Goal: Transaction & Acquisition: Purchase product/service

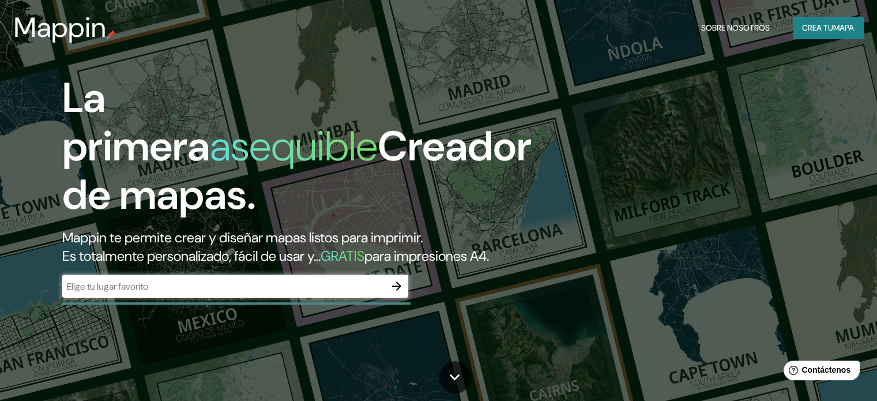
click at [250, 127] on font "asequible" at bounding box center [294, 146] width 168 height 54
click at [242, 293] on input "text" at bounding box center [223, 286] width 323 height 13
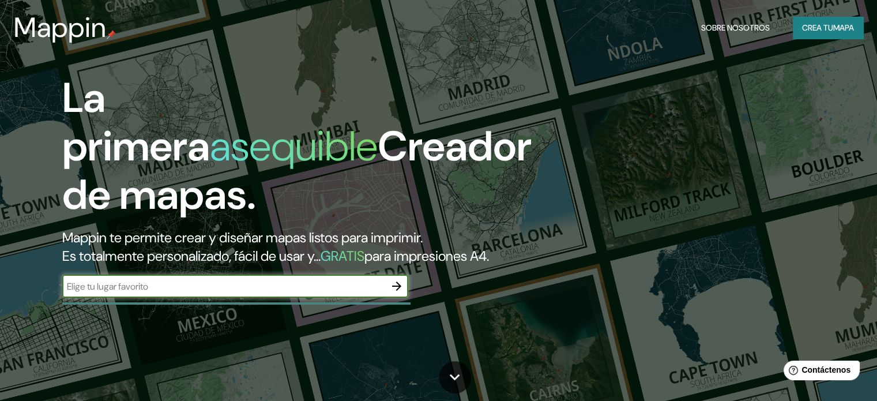
paste input "Bežanijski [STREET_ADDRESS]"
type input "Bežanijski [STREET_ADDRESS]"
click at [395, 290] on icon "button" at bounding box center [396, 285] width 9 height 9
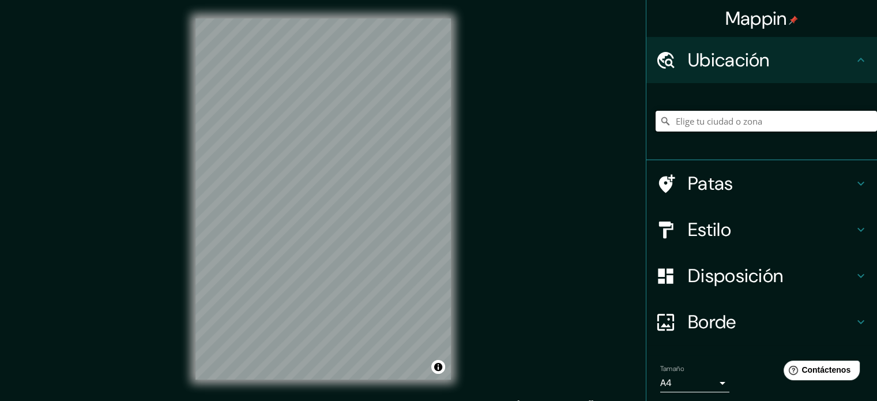
click at [719, 126] on input "Elige tu ciudad o zona" at bounding box center [765, 121] width 221 height 21
paste input "Bežanijski [STREET_ADDRESS]"
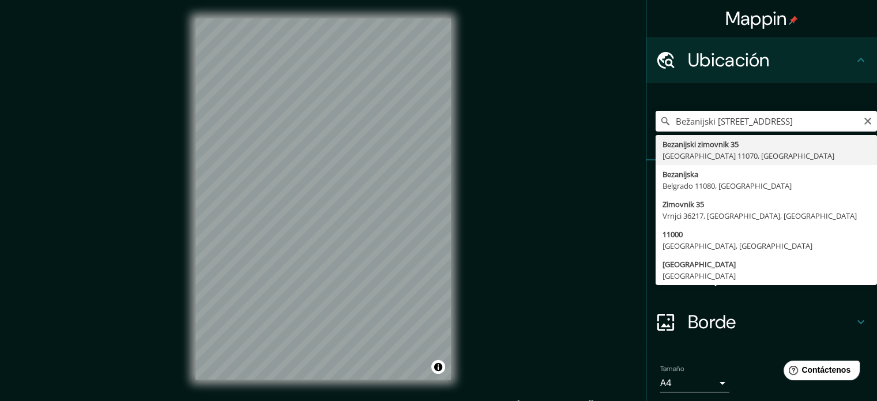
type input "Bezanijski [STREET_ADDRESS]"
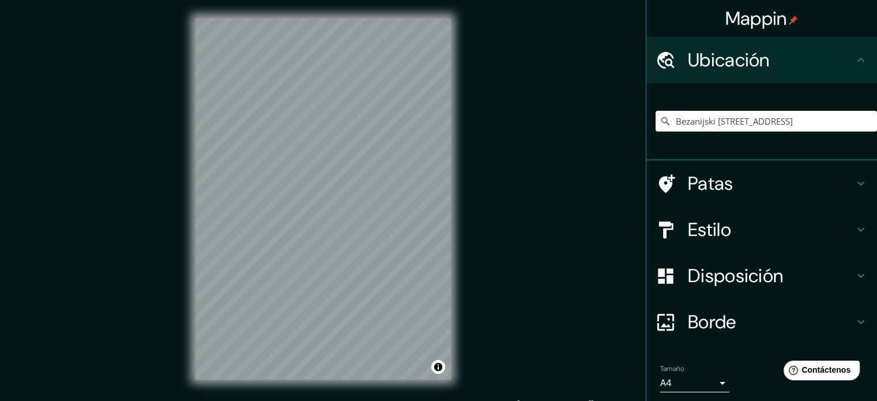
scroll to position [0, 0]
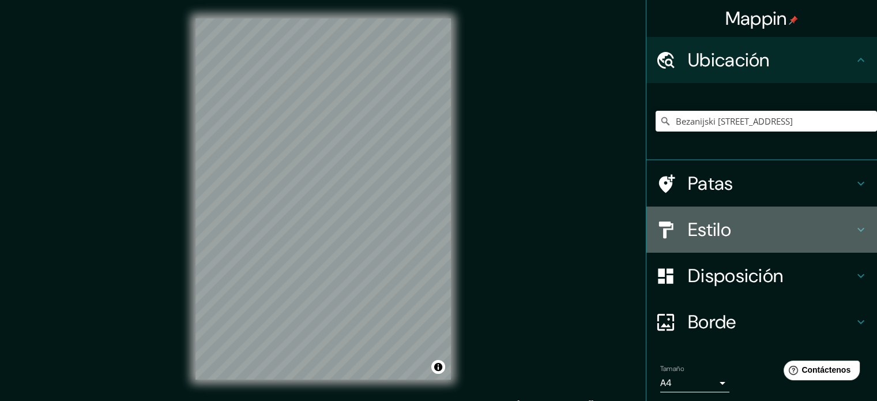
click at [795, 225] on h4 "Estilo" at bounding box center [771, 229] width 166 height 23
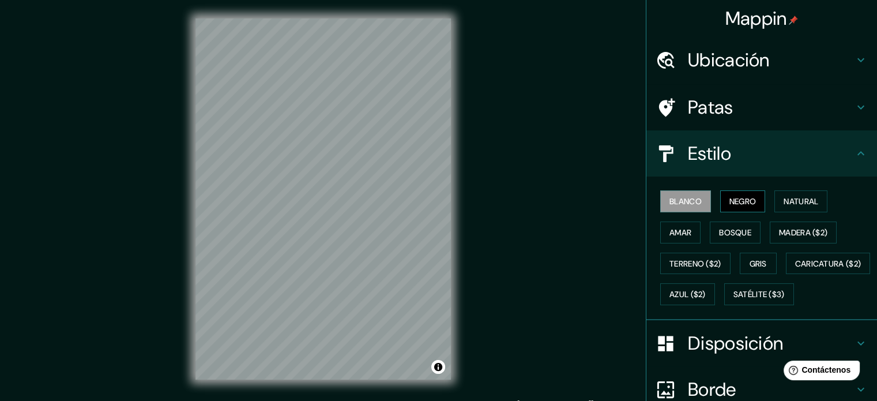
click at [733, 202] on font "Negro" at bounding box center [742, 201] width 27 height 10
click at [793, 202] on font "Natural" at bounding box center [800, 201] width 35 height 10
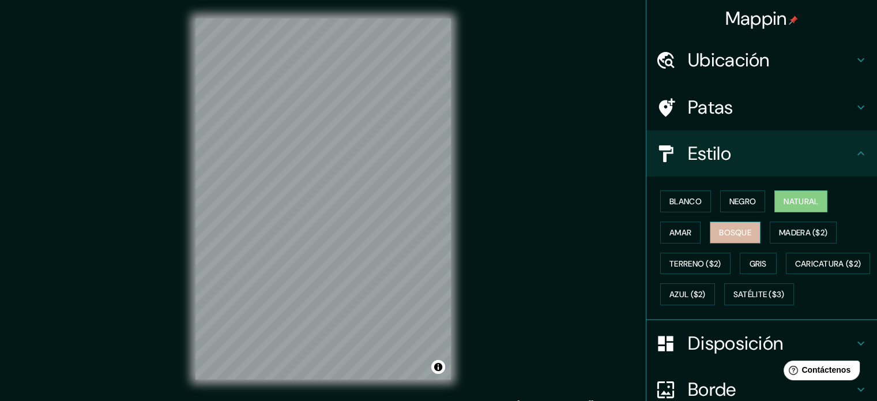
click at [719, 235] on font "Bosque" at bounding box center [735, 232] width 32 height 10
click at [669, 233] on font "Amar" at bounding box center [680, 232] width 22 height 10
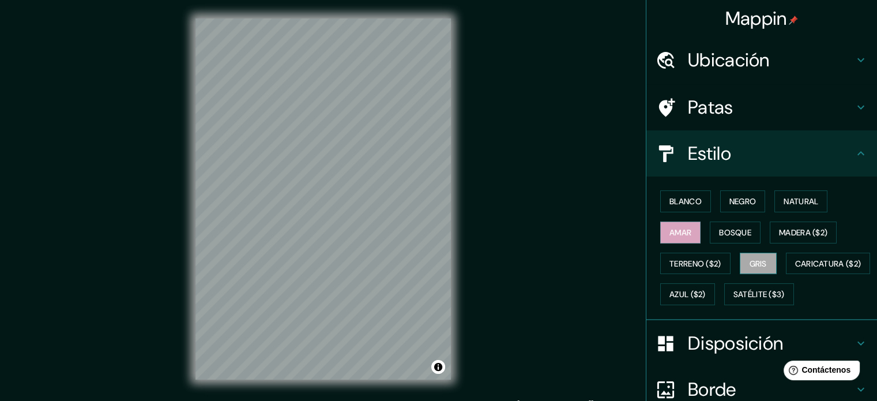
click at [749, 259] on font "Gris" at bounding box center [757, 263] width 17 height 10
click at [791, 199] on font "Natural" at bounding box center [800, 201] width 35 height 10
click at [742, 96] on h4 "Patas" at bounding box center [771, 107] width 166 height 23
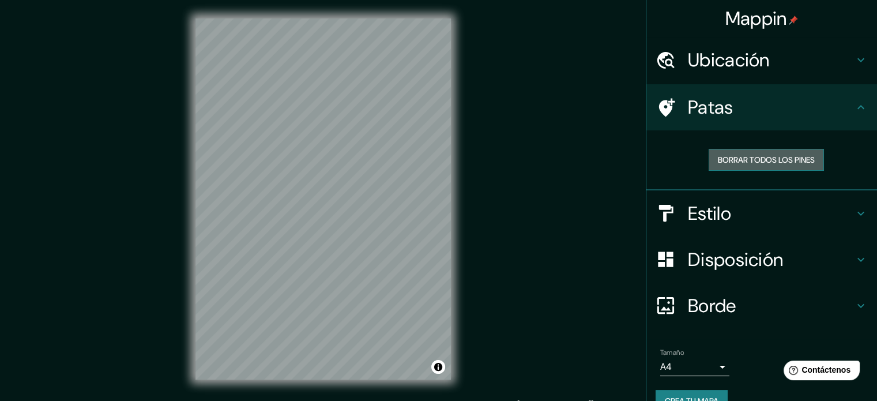
click at [761, 158] on font "Borrar todos los pines" at bounding box center [765, 159] width 97 height 10
click at [733, 253] on font "Disposición" at bounding box center [735, 259] width 95 height 24
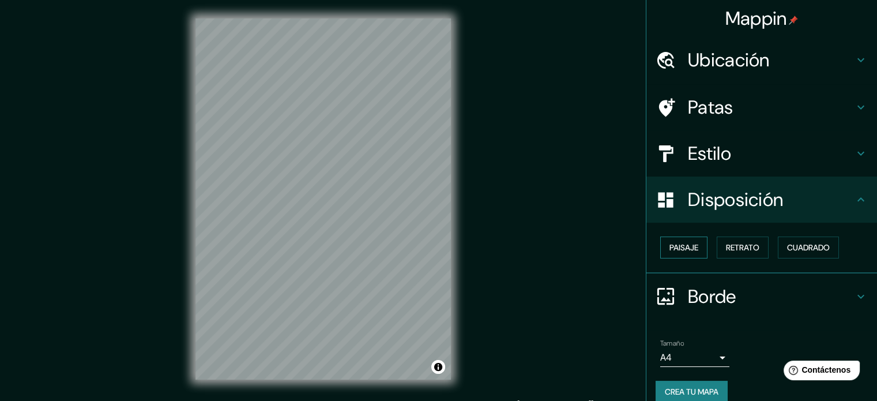
click at [669, 253] on font "Paisaje" at bounding box center [683, 247] width 29 height 15
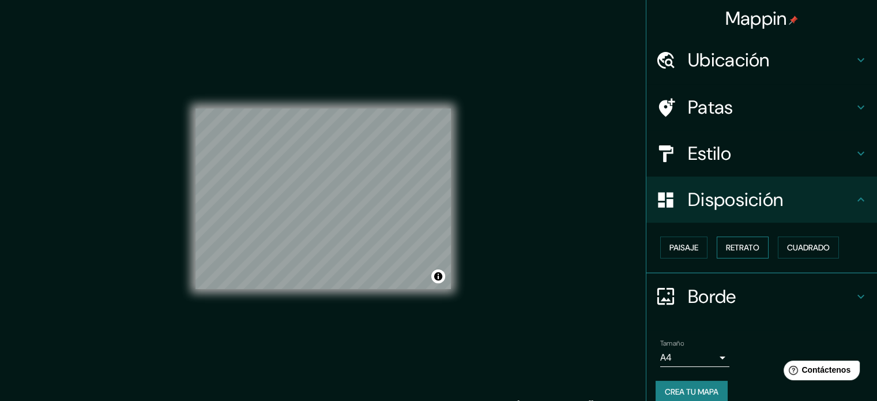
click at [731, 248] on font "Retrato" at bounding box center [742, 247] width 33 height 10
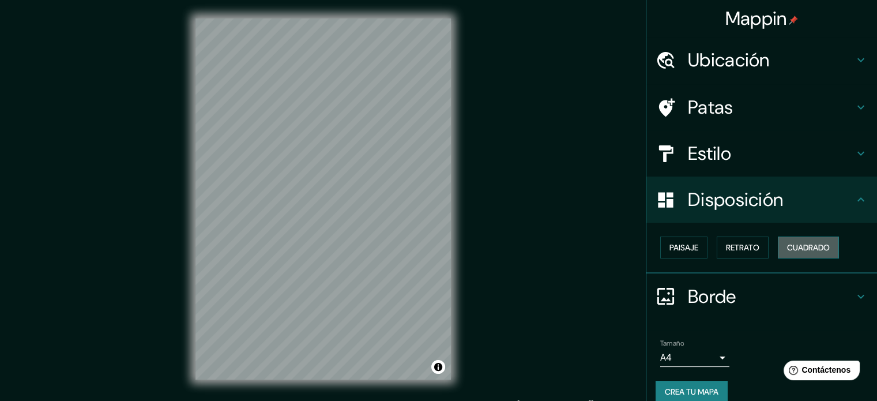
click at [793, 247] on font "Cuadrado" at bounding box center [808, 247] width 43 height 10
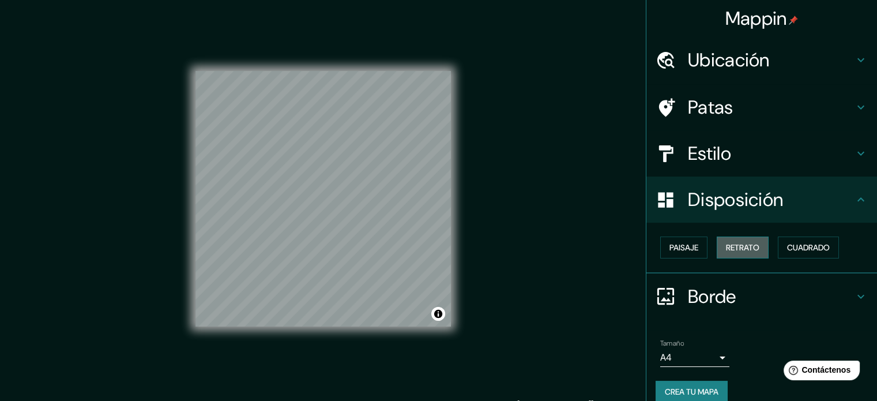
click at [726, 252] on font "Retrato" at bounding box center [742, 247] width 33 height 15
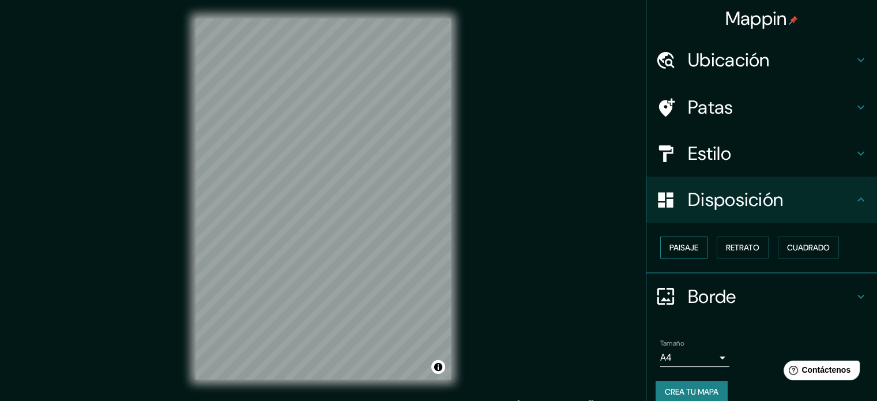
click at [686, 253] on font "Paisaje" at bounding box center [683, 247] width 29 height 15
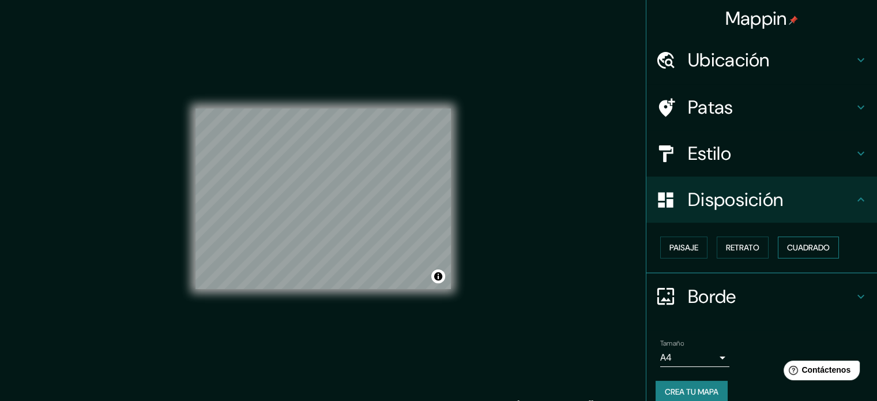
click at [789, 250] on font "Cuadrado" at bounding box center [808, 247] width 43 height 10
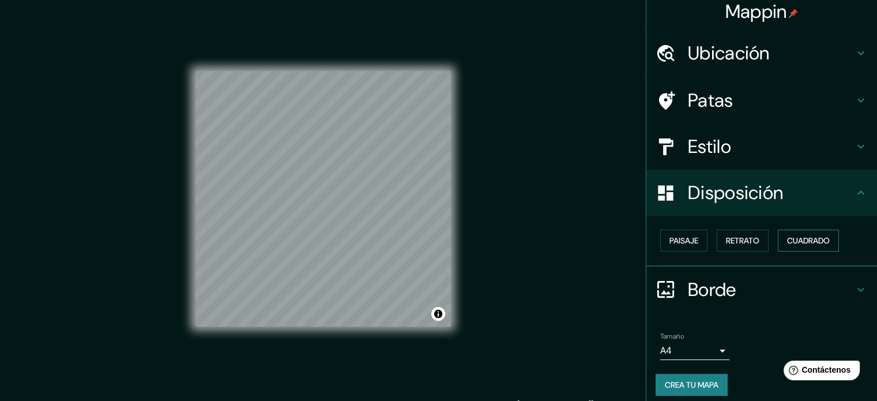
scroll to position [14, 0]
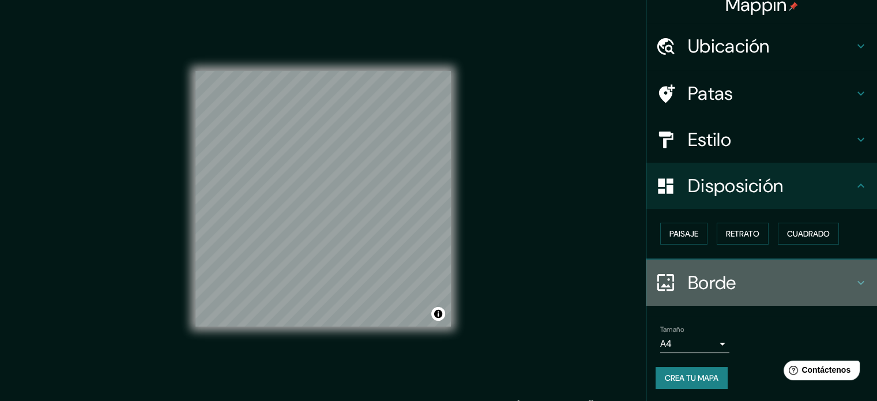
click at [779, 283] on h4 "Borde" at bounding box center [771, 282] width 166 height 23
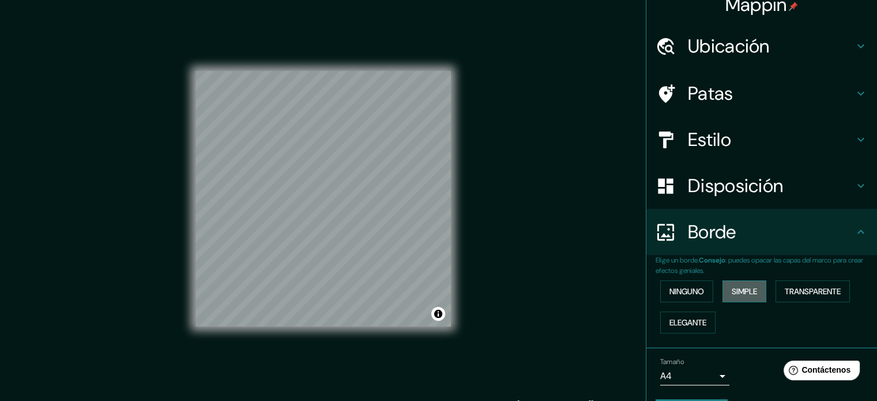
click at [731, 292] on font "Simple" at bounding box center [743, 291] width 25 height 10
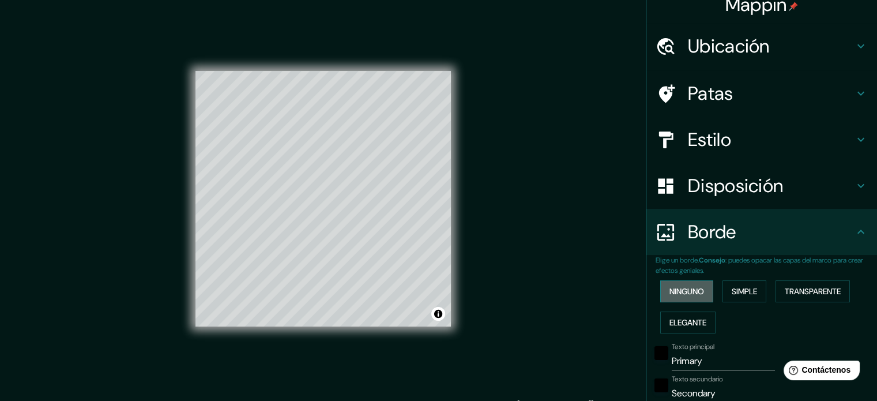
click at [689, 288] on font "Ninguno" at bounding box center [686, 291] width 35 height 10
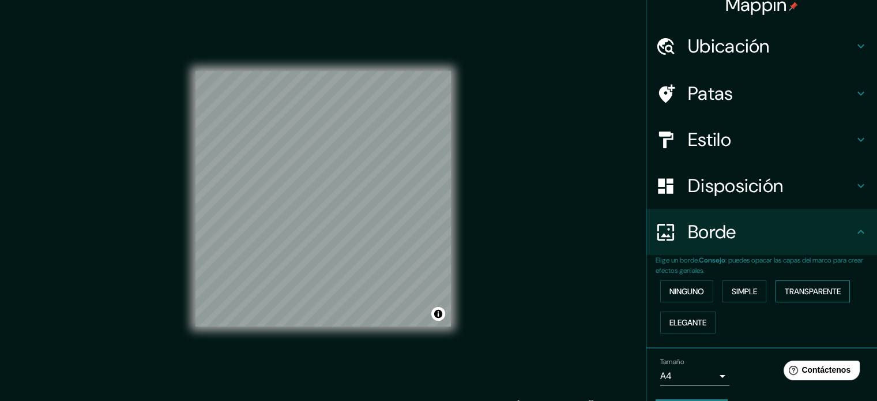
click at [797, 286] on font "Transparente" at bounding box center [812, 291] width 56 height 10
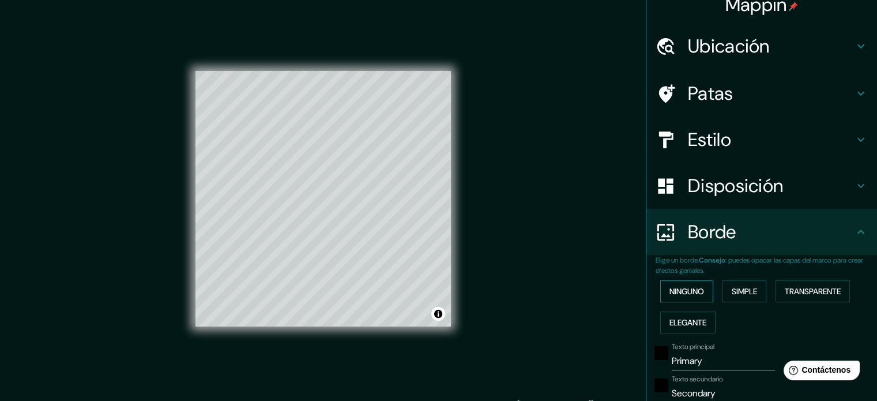
click at [669, 290] on font "Ninguno" at bounding box center [686, 291] width 35 height 10
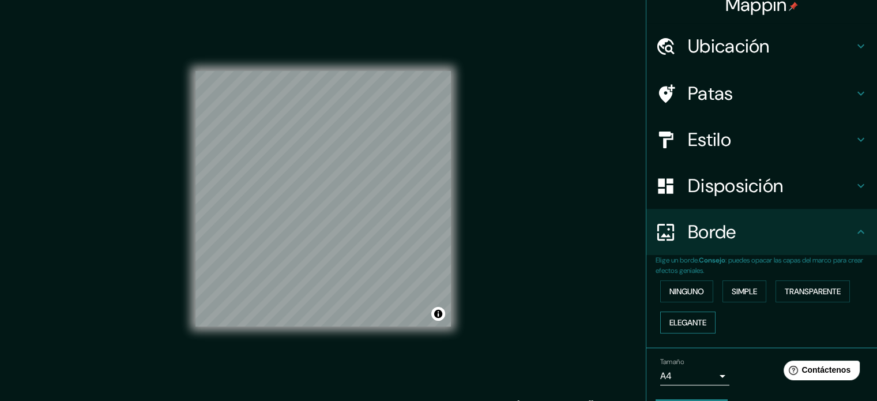
click at [671, 315] on font "Elegante" at bounding box center [687, 322] width 37 height 15
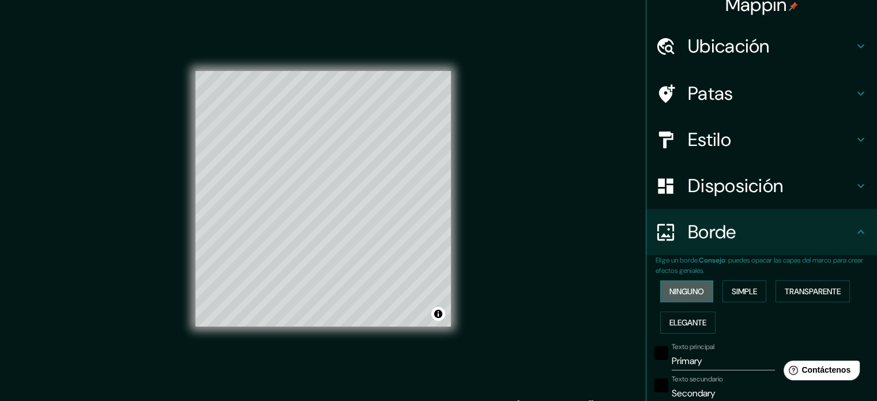
click at [674, 292] on font "Ninguno" at bounding box center [686, 291] width 35 height 10
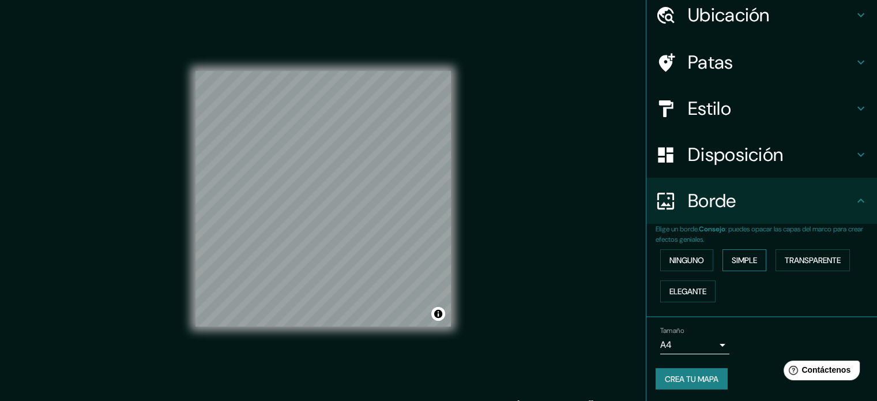
scroll to position [46, 0]
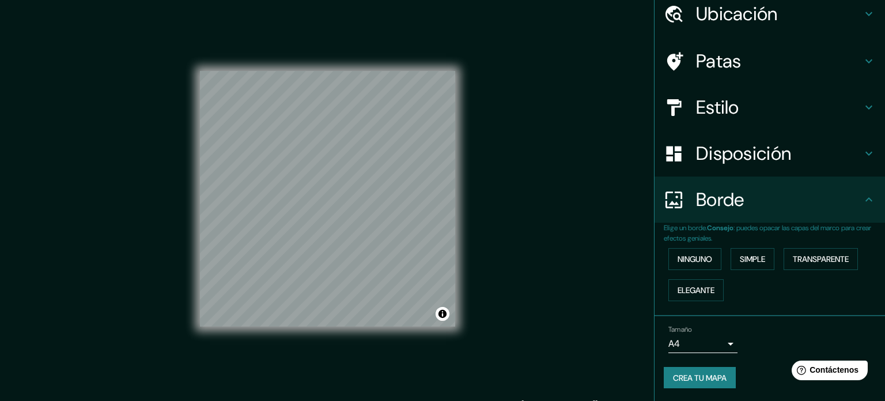
click at [714, 339] on body "Mappin Ubicación Bezanijski zimovnik 35, Belgrado 11070, Serbia Patas Estilo Di…" at bounding box center [442, 200] width 885 height 401
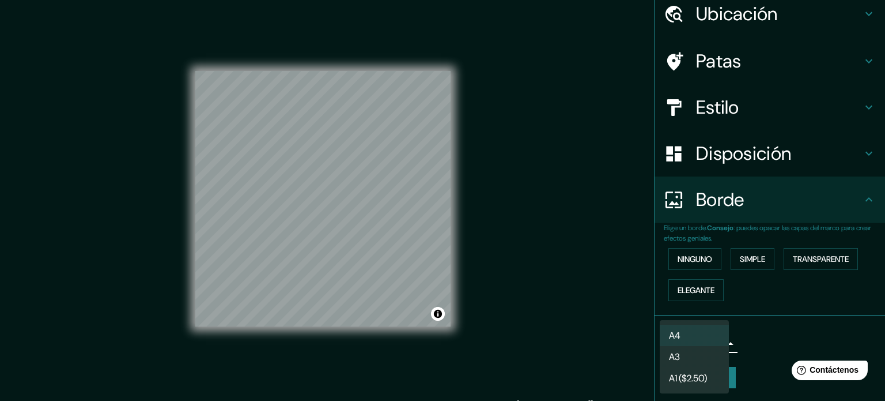
click at [717, 340] on li "A4" at bounding box center [694, 334] width 69 height 21
click at [680, 340] on body "Mappin Ubicación [STREET_ADDRESS] Patas Estilo Disposición Borde Elige un borde…" at bounding box center [442, 200] width 885 height 401
click at [688, 356] on li "A3" at bounding box center [694, 356] width 69 height 21
type input "a4"
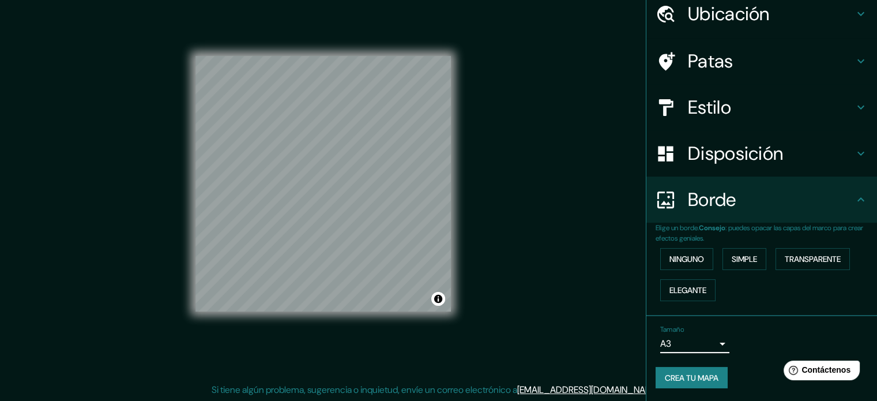
click at [671, 380] on font "Crea tu mapa" at bounding box center [691, 377] width 54 height 10
click at [687, 375] on font "Crea tu mapa" at bounding box center [691, 377] width 54 height 10
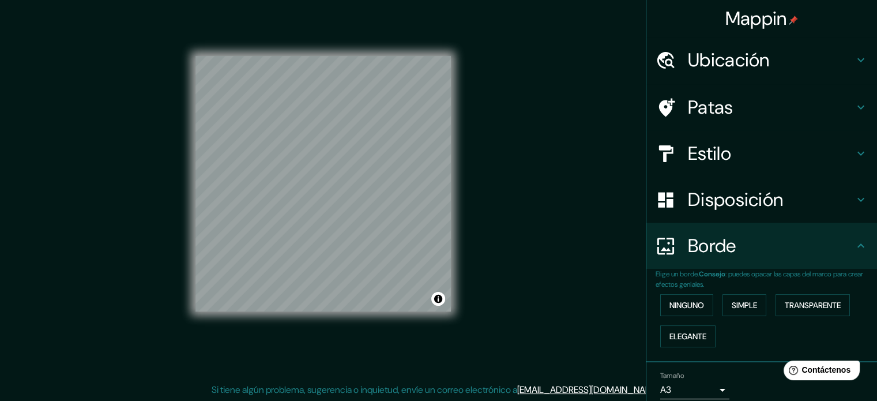
scroll to position [0, 0]
click at [787, 57] on h4 "Ubicación" at bounding box center [771, 59] width 166 height 23
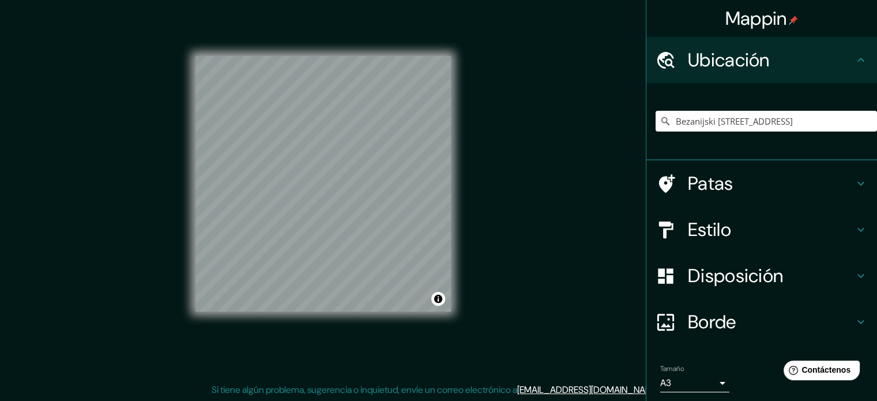
click at [787, 57] on h4 "Ubicación" at bounding box center [771, 59] width 166 height 23
click at [781, 67] on h4 "Ubicación" at bounding box center [771, 59] width 166 height 23
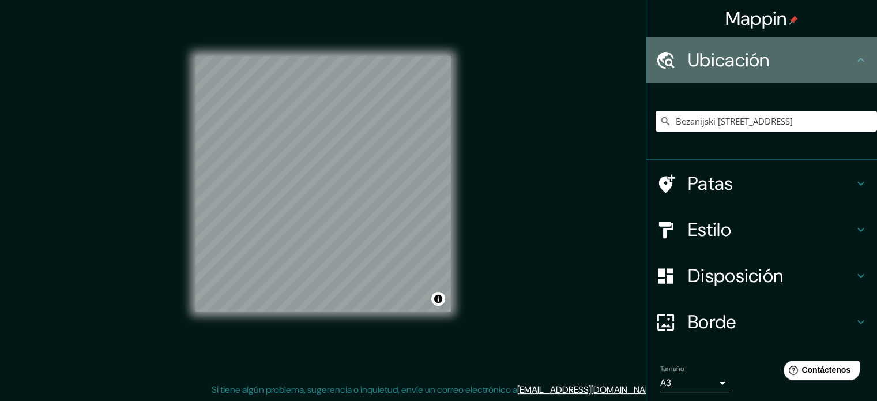
click at [853, 62] on icon at bounding box center [860, 60] width 14 height 14
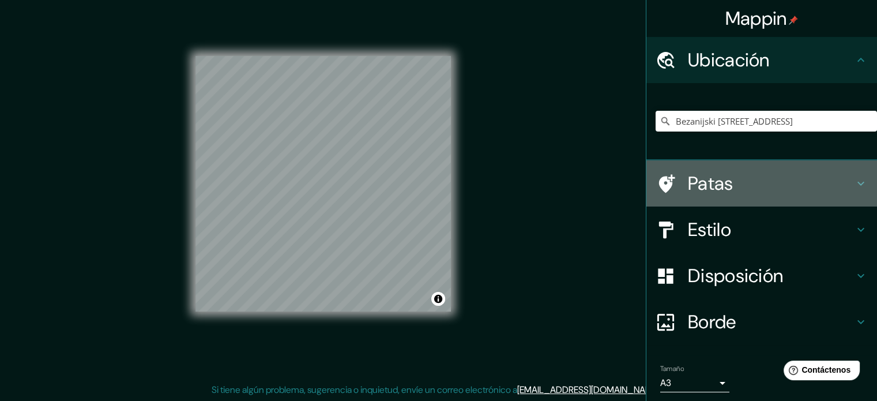
click at [790, 181] on h4 "Patas" at bounding box center [771, 183] width 166 height 23
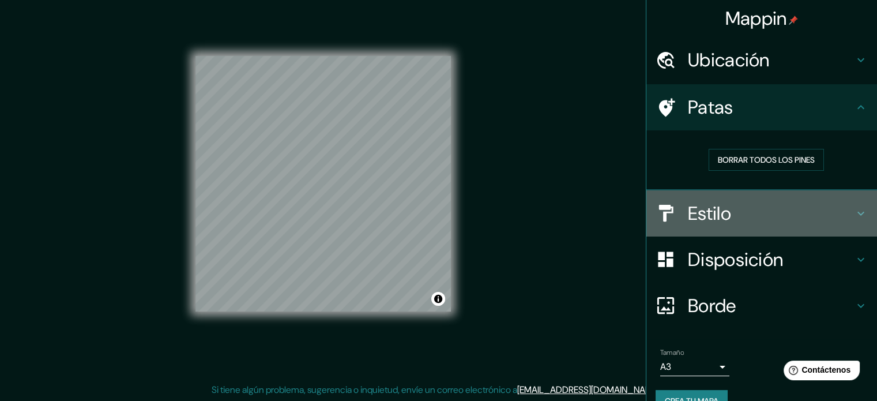
click at [791, 217] on h4 "Estilo" at bounding box center [771, 213] width 166 height 23
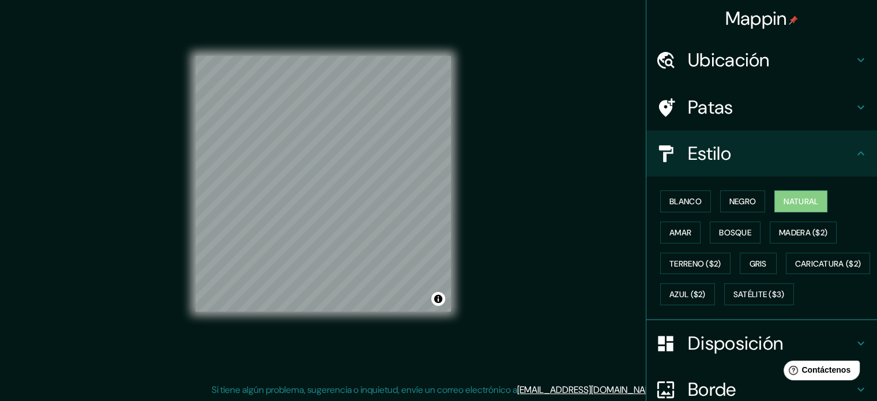
click at [786, 147] on h4 "Estilo" at bounding box center [771, 153] width 166 height 23
click at [853, 152] on icon at bounding box center [860, 153] width 14 height 14
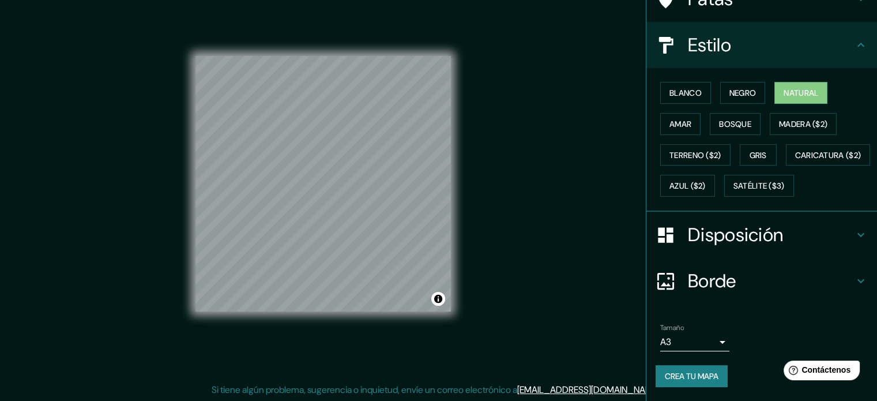
scroll to position [136, 0]
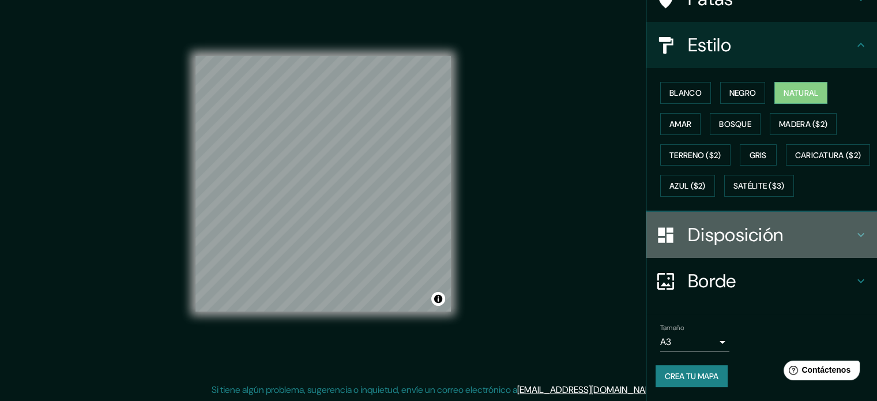
click at [775, 233] on font "Disposición" at bounding box center [735, 234] width 95 height 24
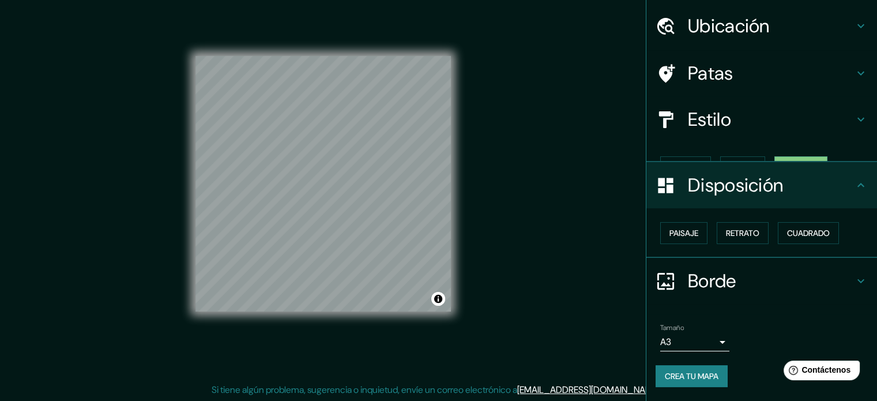
scroll to position [14, 0]
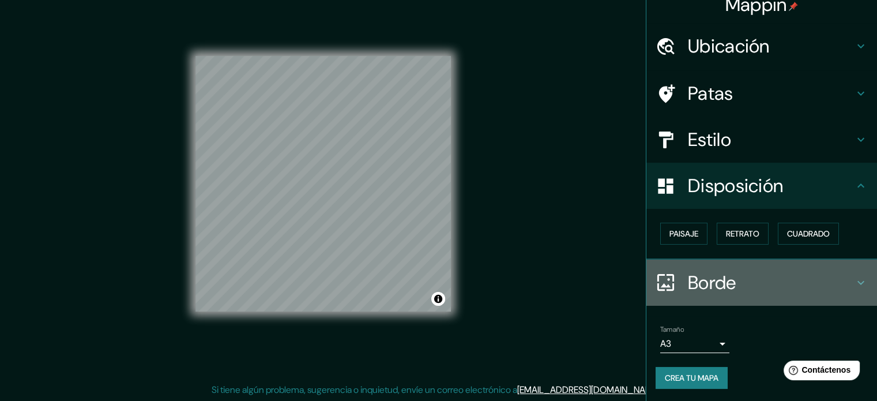
click at [765, 286] on h4 "Borde" at bounding box center [771, 282] width 166 height 23
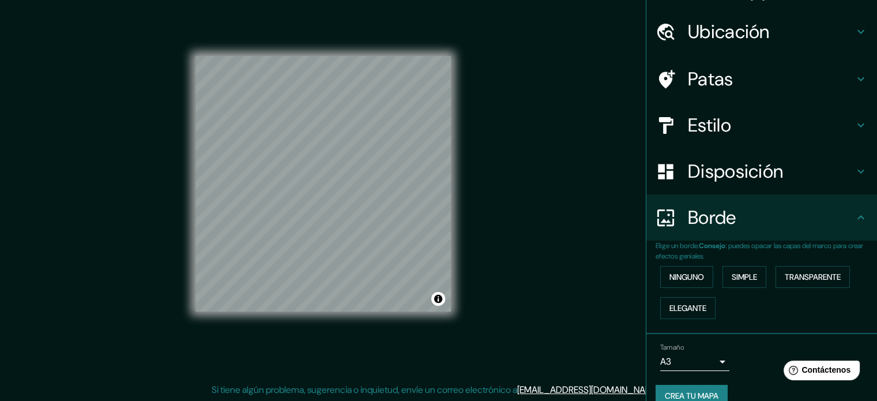
scroll to position [46, 0]
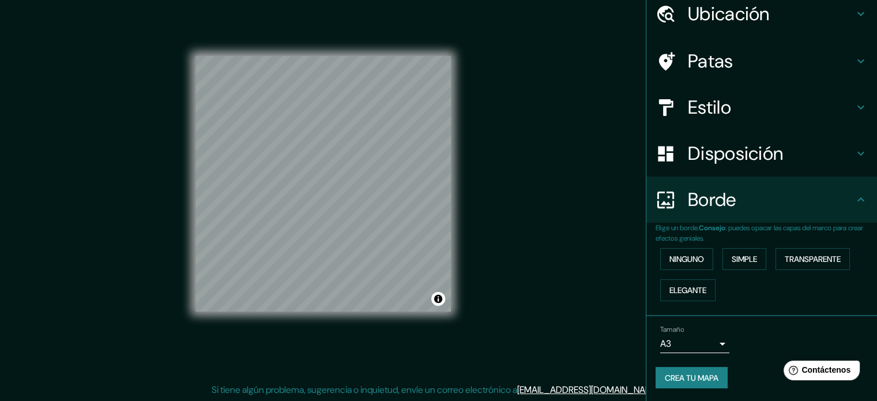
click at [693, 190] on font "Borde" at bounding box center [712, 199] width 48 height 24
click at [673, 377] on font "Crea tu mapa" at bounding box center [691, 377] width 54 height 10
click at [680, 261] on font "Ninguno" at bounding box center [686, 259] width 35 height 10
click at [814, 372] on font "Contáctenos" at bounding box center [825, 370] width 51 height 10
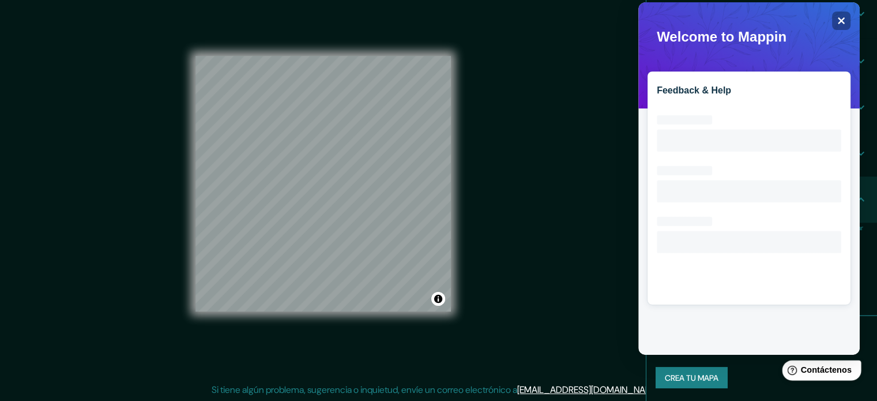
scroll to position [0, 0]
click at [840, 19] on icon "Close" at bounding box center [840, 20] width 9 height 9
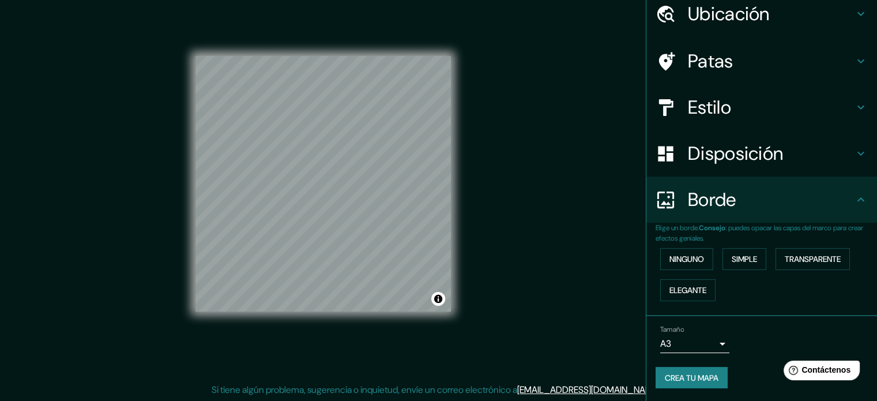
click at [689, 377] on font "Crea tu mapa" at bounding box center [691, 377] width 54 height 10
click at [436, 297] on button "Activar o desactivar atribución" at bounding box center [438, 299] width 14 height 14
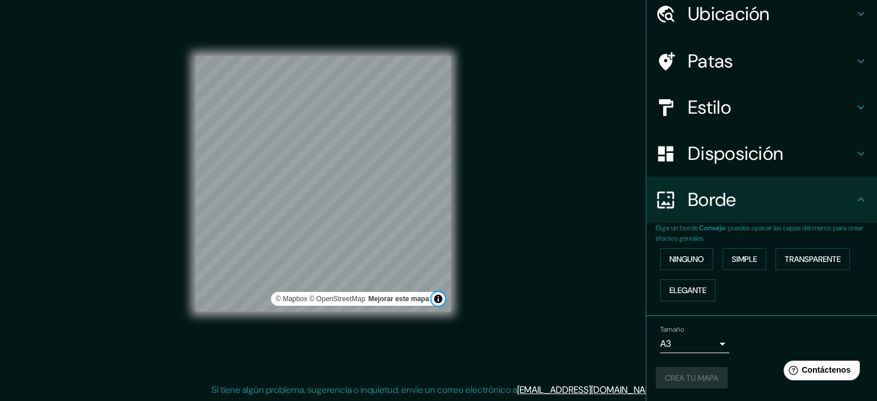
click at [436, 297] on button "Activar o desactivar atribución" at bounding box center [438, 299] width 14 height 14
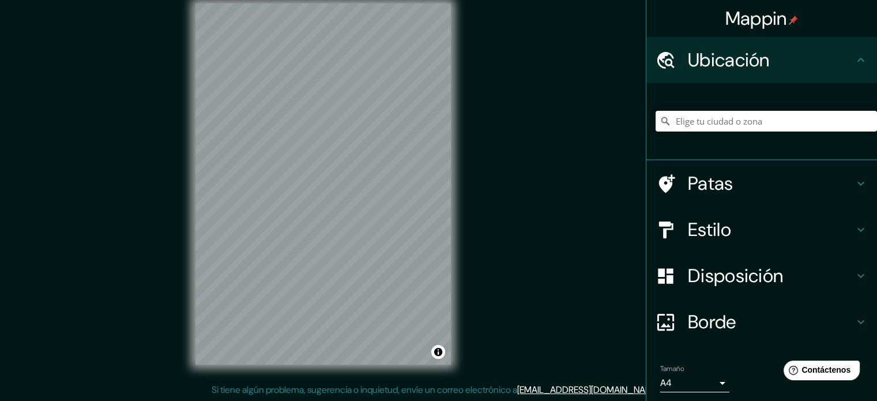
click at [719, 120] on input "Elige tu ciudad o zona" at bounding box center [765, 121] width 221 height 21
paste input "Bežanijski [STREET_ADDRESS]"
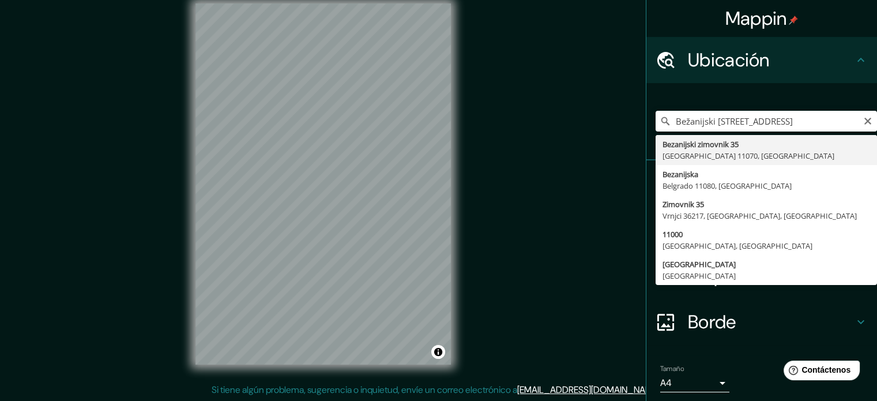
type input "Bezanijski [STREET_ADDRESS]"
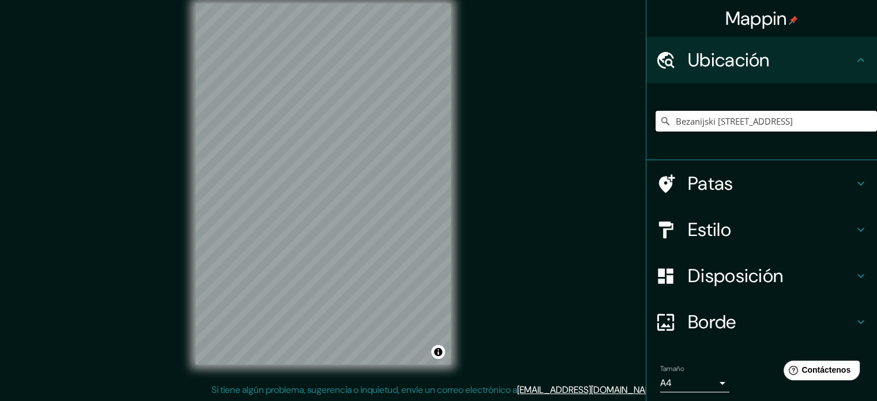
scroll to position [0, 0]
click at [711, 330] on font "Borde" at bounding box center [712, 321] width 48 height 24
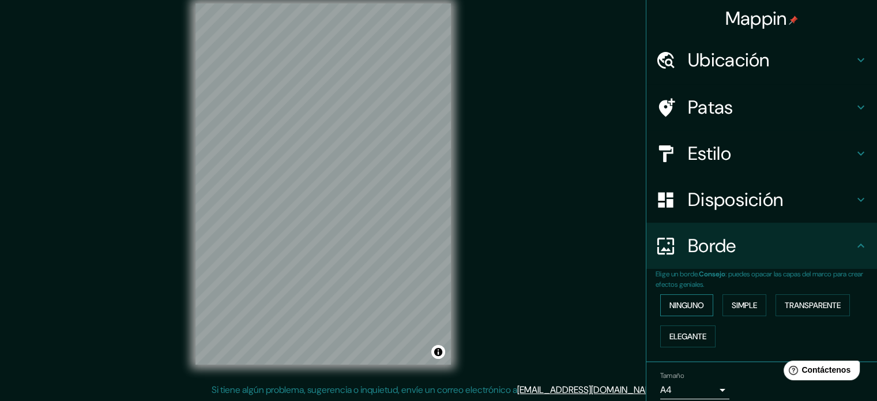
click at [689, 300] on font "Ninguno" at bounding box center [686, 305] width 35 height 10
click at [690, 203] on font "Disposición" at bounding box center [735, 199] width 95 height 24
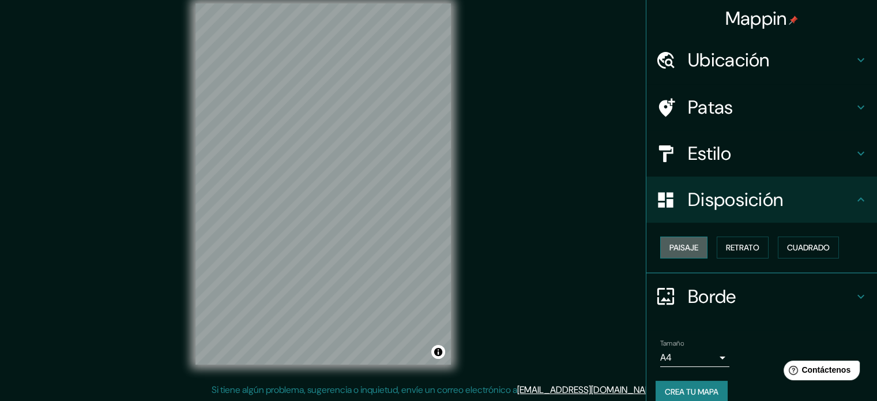
click at [675, 247] on font "Paisaje" at bounding box center [683, 247] width 29 height 10
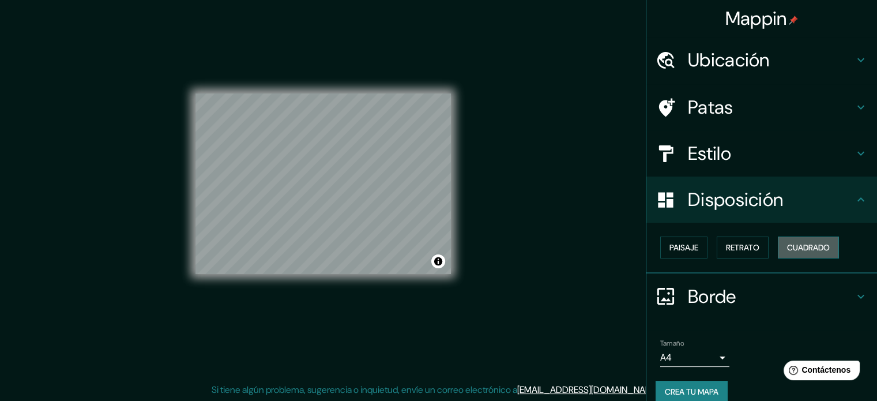
click at [787, 246] on font "Cuadrado" at bounding box center [808, 247] width 43 height 10
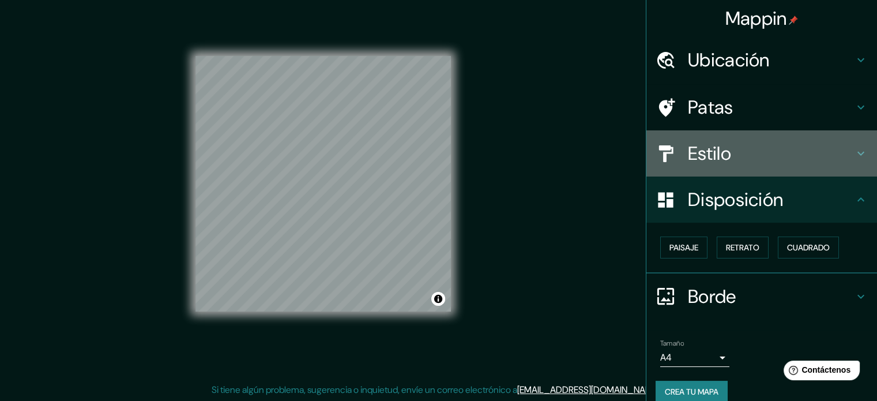
click at [733, 140] on div "Estilo" at bounding box center [761, 153] width 231 height 46
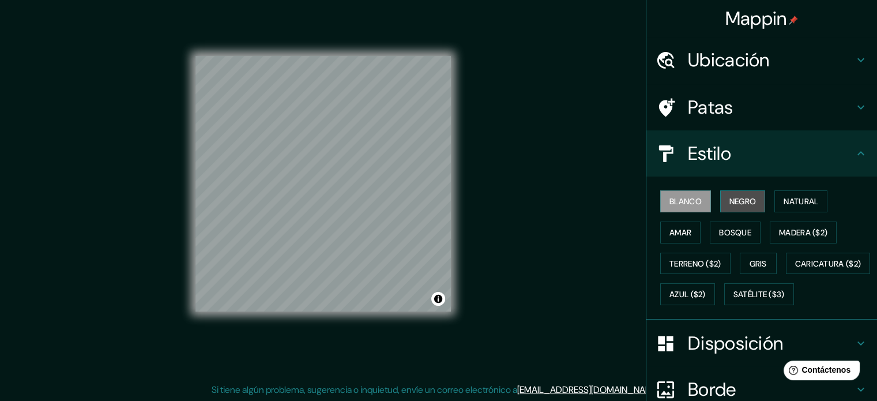
click at [732, 205] on font "Negro" at bounding box center [742, 201] width 27 height 10
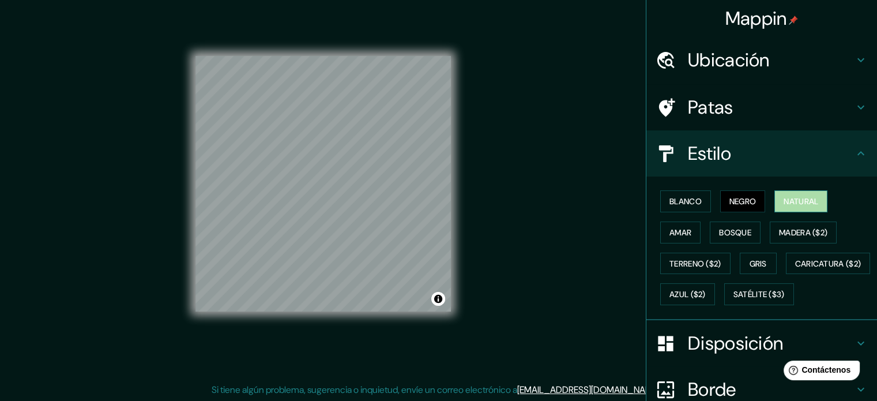
click at [805, 203] on font "Natural" at bounding box center [800, 201] width 35 height 10
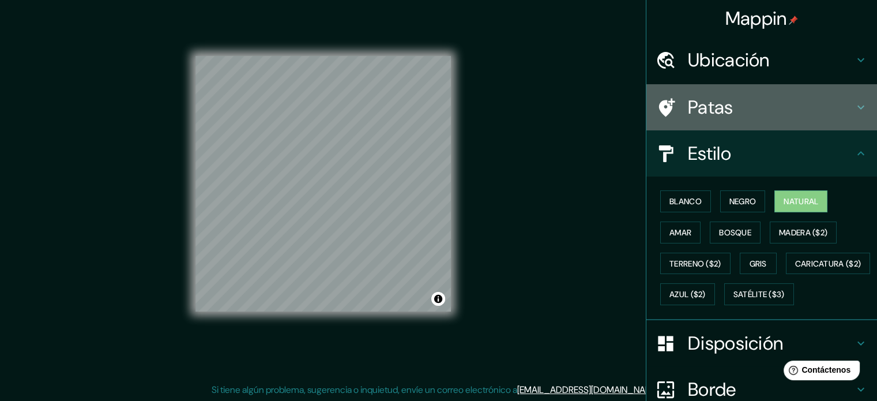
click at [747, 103] on h4 "Patas" at bounding box center [771, 107] width 166 height 23
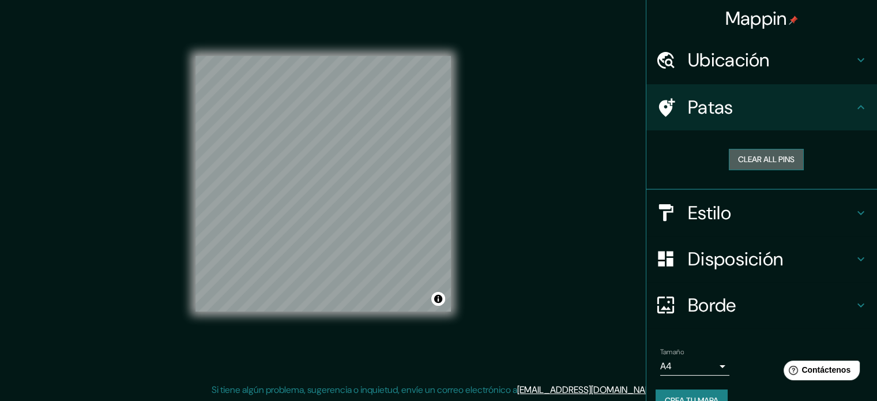
click at [754, 161] on button "Clear all pins" at bounding box center [765, 159] width 75 height 21
click at [757, 48] on font "Ubicación" at bounding box center [729, 60] width 82 height 24
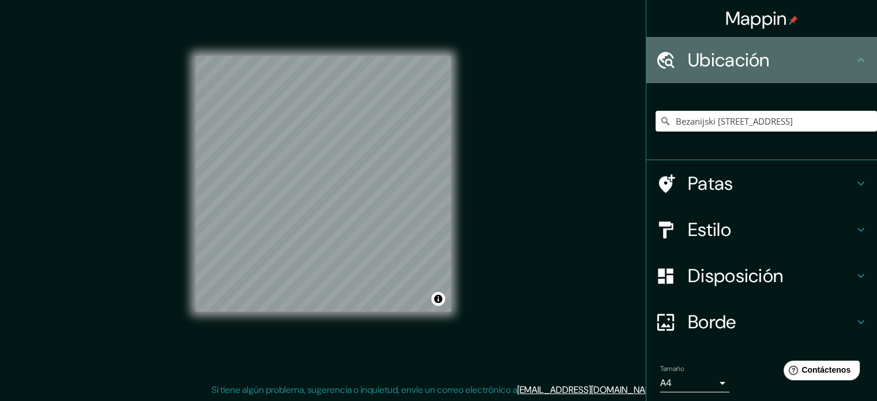
click at [757, 48] on font "Ubicación" at bounding box center [729, 60] width 82 height 24
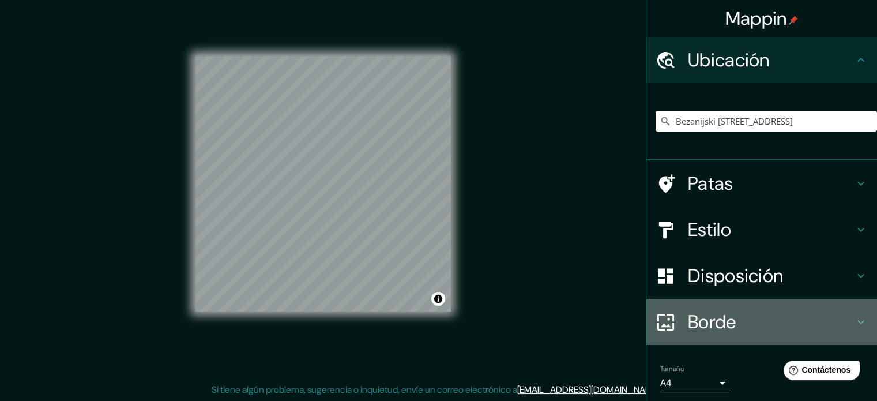
click at [734, 328] on h4 "Borde" at bounding box center [771, 321] width 166 height 23
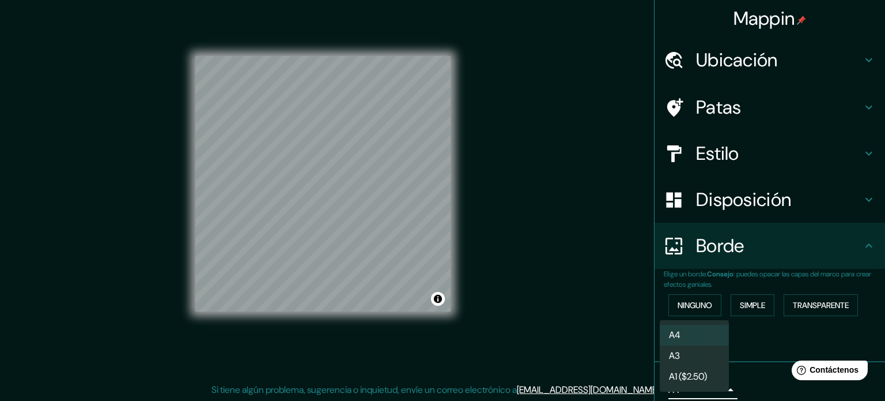
click at [708, 386] on body "Mappin Ubicación [STREET_ADDRESS] Patas Estilo Disposición Borde Elige un borde…" at bounding box center [442, 185] width 885 height 401
click at [704, 357] on li "A3" at bounding box center [694, 356] width 69 height 21
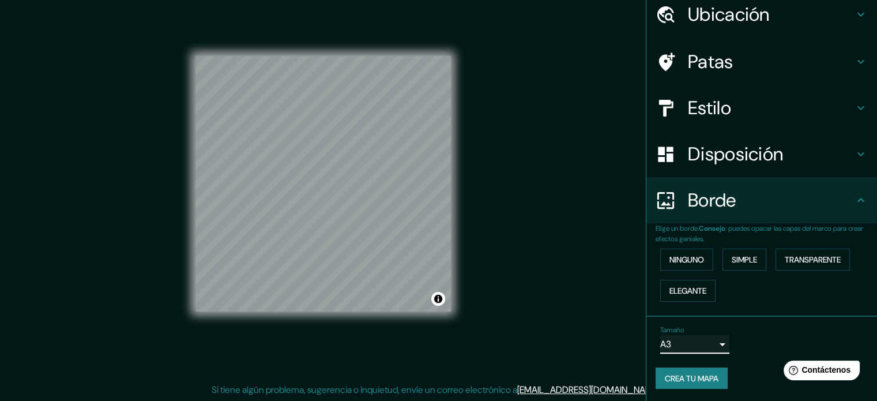
scroll to position [46, 0]
click at [701, 378] on font "Crea tu mapa" at bounding box center [691, 377] width 54 height 10
